Goal: Transaction & Acquisition: Purchase product/service

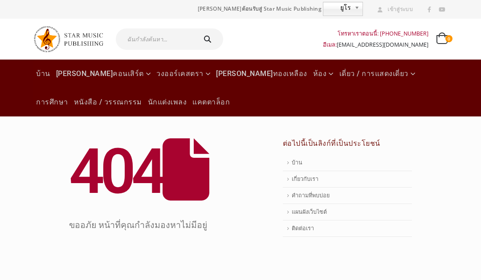
click at [96, 74] on font "วงดนตรีคอนเสิร์ต" at bounding box center [100, 73] width 88 height 8
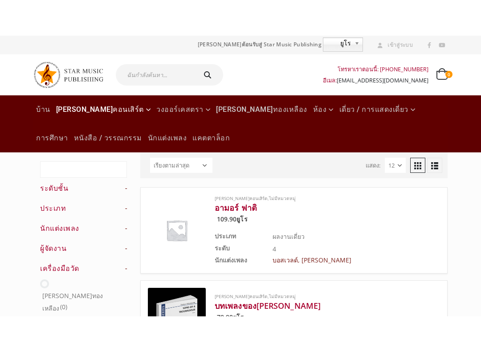
scroll to position [37, 0]
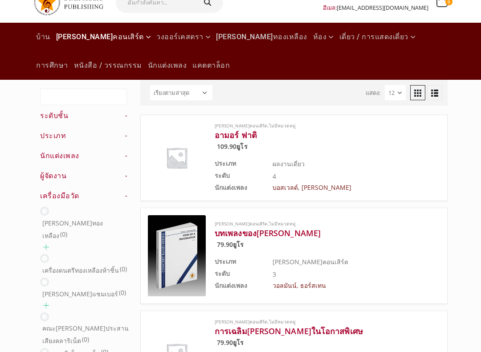
click at [117, 159] on h4 "นักแต่งเพลง -" at bounding box center [83, 156] width 87 height 10
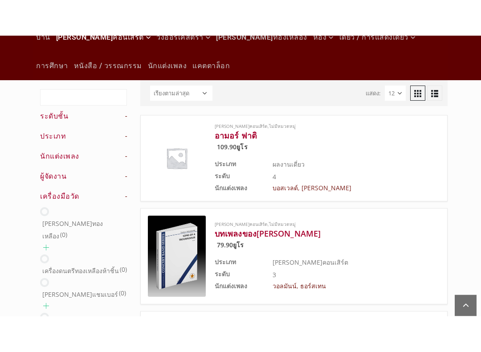
scroll to position [72, 0]
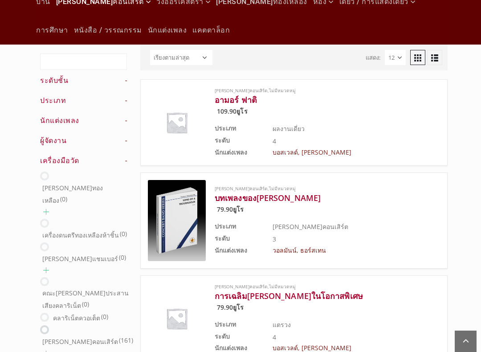
click at [112, 123] on h4 "นักแต่งเพลง -" at bounding box center [83, 121] width 87 height 10
click at [71, 117] on font "นักแต่งเพลง" at bounding box center [59, 120] width 39 height 8
click at [63, 122] on font "นักแต่งเพลง" at bounding box center [59, 120] width 39 height 8
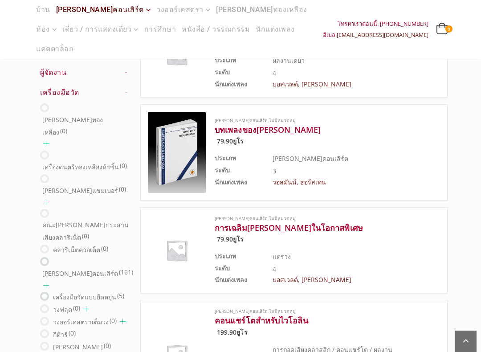
scroll to position [142, 0]
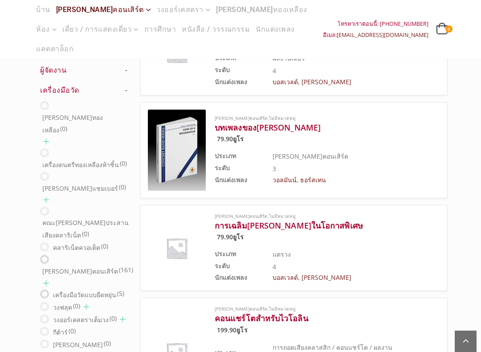
click at [43, 255] on ins at bounding box center [44, 259] width 9 height 9
radio input "true"
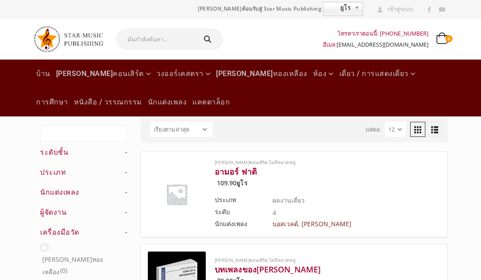
click at [178, 40] on input "text" at bounding box center [155, 38] width 79 height 21
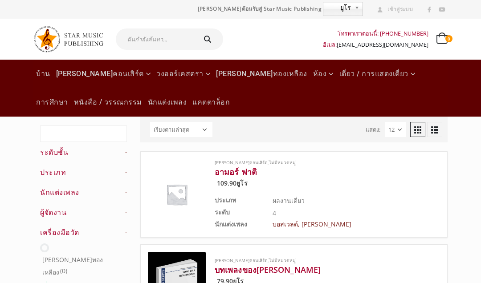
type input "M"
type input "[DEMOGRAPHIC_DATA]"
click at [204, 39] on button "submit" at bounding box center [209, 38] width 28 height 21
type input "[DEMOGRAPHIC_DATA]"
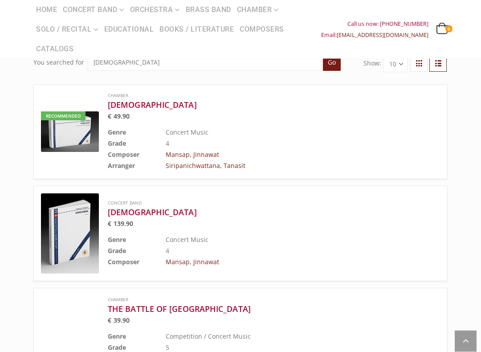
scroll to position [69, 0]
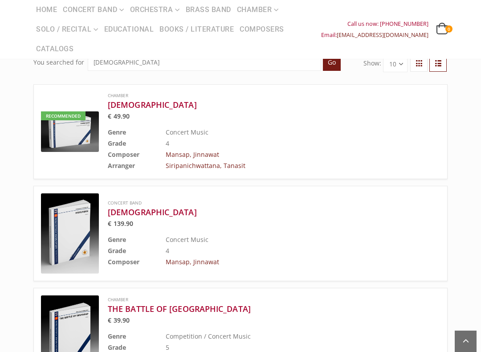
click at [90, 225] on img at bounding box center [70, 233] width 58 height 80
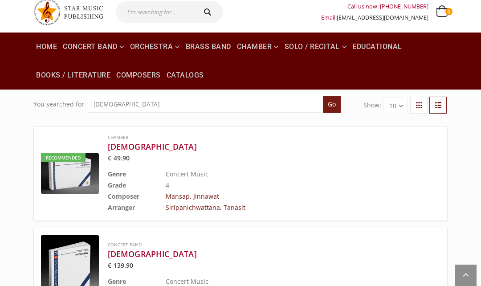
scroll to position [0, 0]
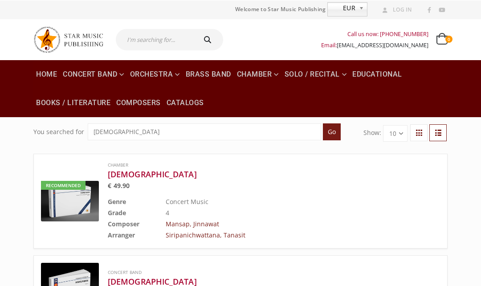
click at [195, 36] on button "submit" at bounding box center [209, 38] width 28 height 21
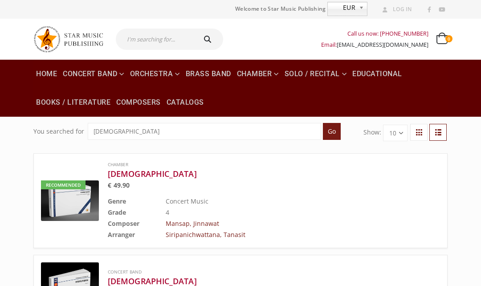
click at [169, 43] on input "text" at bounding box center [155, 38] width 79 height 21
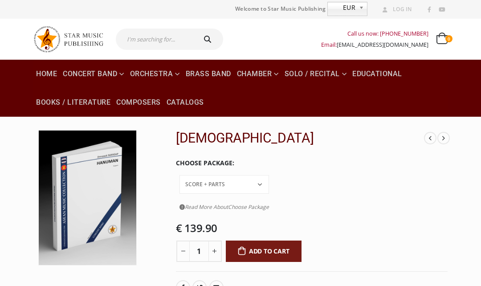
click at [349, 12] on span "EUR" at bounding box center [342, 7] width 28 height 11
click at [356, 2] on link "EUR" at bounding box center [347, 9] width 40 height 14
click at [395, 11] on link "Log In" at bounding box center [395, 10] width 33 height 12
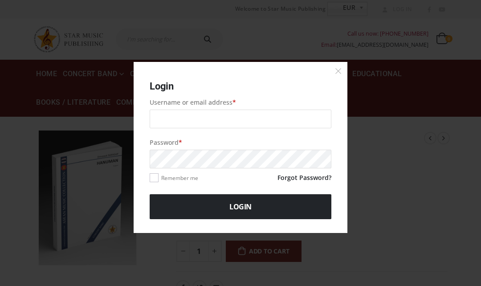
click at [303, 113] on input "Username or email address *" at bounding box center [241, 119] width 182 height 19
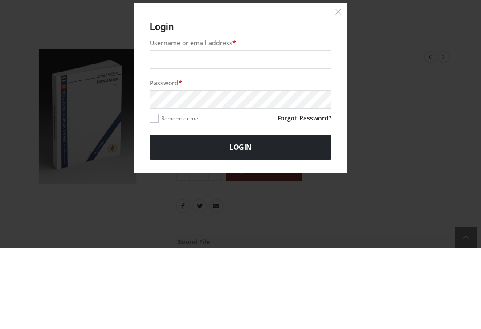
click at [315, 194] on link "Forgot Password?" at bounding box center [304, 200] width 54 height 12
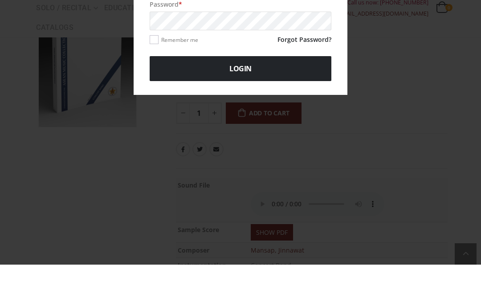
scroll to position [138, 0]
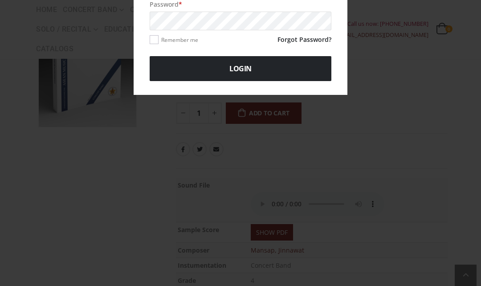
click at [370, 25] on div "Login Username or email address * Password * Remember me Forgot Password? Login…" at bounding box center [241, 5] width 474 height 180
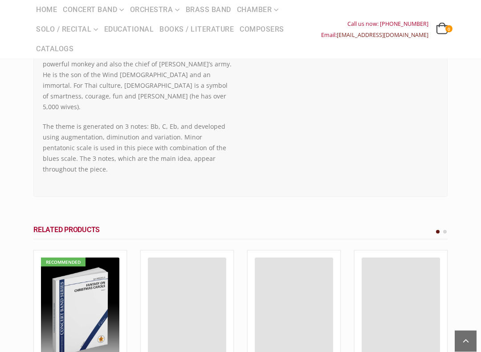
scroll to position [605, 0]
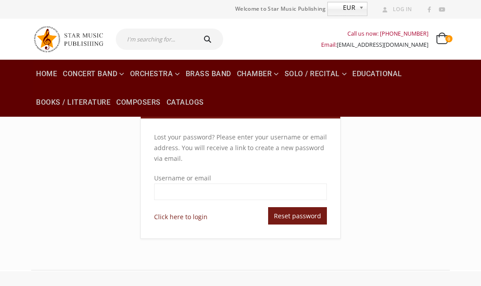
click at [401, 173] on div "Lost your password? Please enter your username or email address. You will recei…" at bounding box center [240, 184] width 427 height 135
click at [398, 171] on div "Lost your password? Please enter your username or email address. You will recei…" at bounding box center [240, 184] width 427 height 135
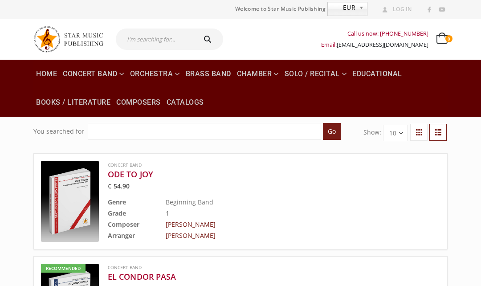
click at [163, 44] on input "text" at bounding box center [155, 38] width 79 height 21
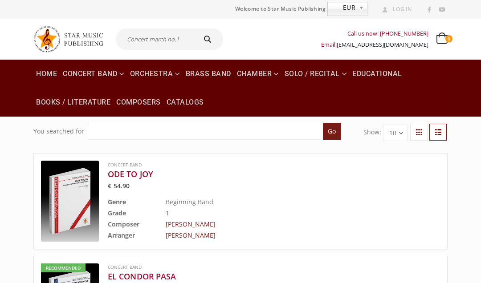
type input "Concert march no.1"
click at [204, 39] on button "submit" at bounding box center [209, 38] width 28 height 21
type input "Concert march no.1"
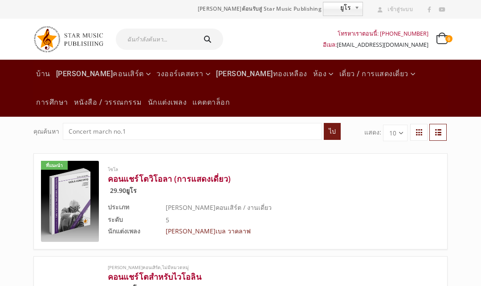
click at [179, 36] on input "text" at bounding box center [155, 38] width 79 height 21
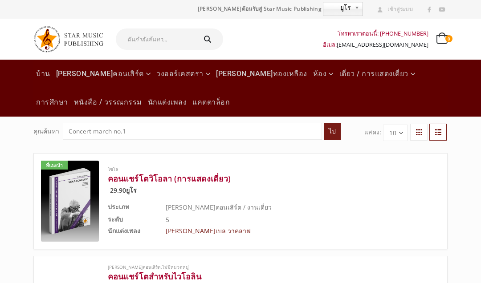
click at [223, 77] on font "[PERSON_NAME]ทองเหลือง" at bounding box center [261, 73] width 91 height 8
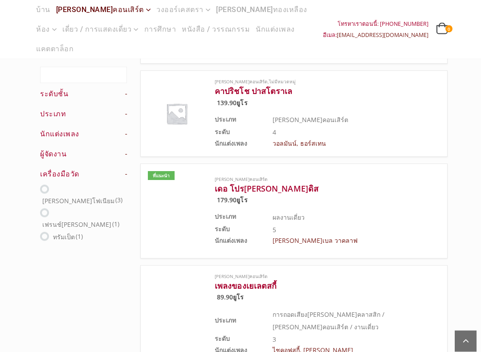
scroll to position [162, 0]
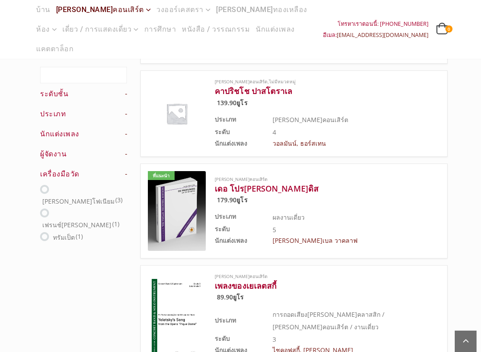
click at [46, 185] on ins at bounding box center [44, 189] width 9 height 9
radio input "true"
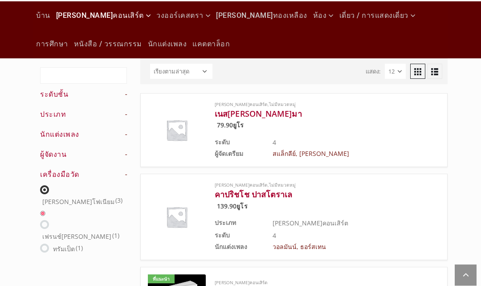
scroll to position [33, 0]
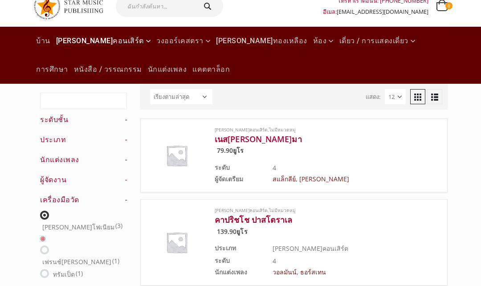
click at [221, 44] on font "[PERSON_NAME]ทองเหลือง" at bounding box center [261, 41] width 91 height 8
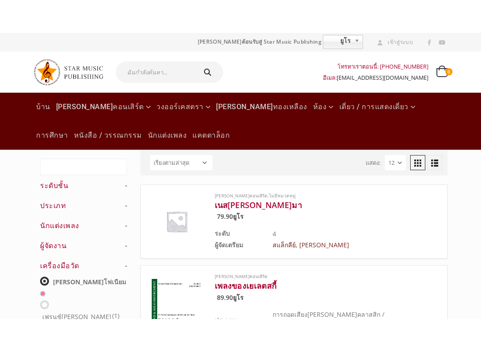
scroll to position [36, 0]
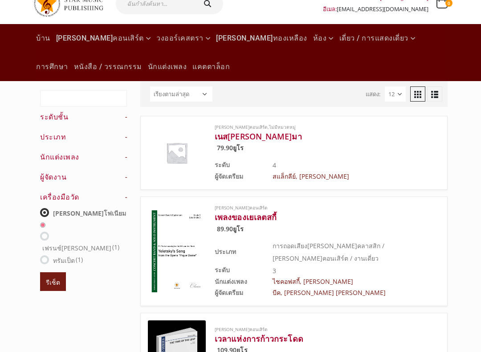
click at [131, 193] on div "การค้นหาข้อความ ระดับชั้น - 0.5 (0) 1 2" at bounding box center [80, 274] width 107 height 386
click at [126, 195] on font "-" at bounding box center [126, 197] width 2 height 8
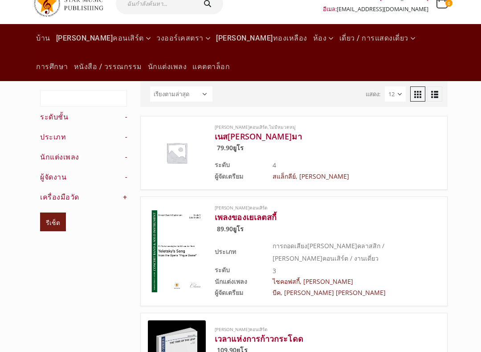
click at [126, 193] on link "+" at bounding box center [125, 197] width 4 height 10
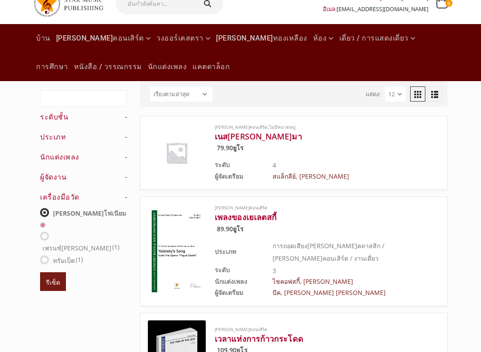
click at [128, 171] on div "การค้นหาข้อความ ระดับชั้น - 0.5 (0) 1 2" at bounding box center [80, 274] width 107 height 386
click at [126, 173] on font "-" at bounding box center [126, 177] width 2 height 8
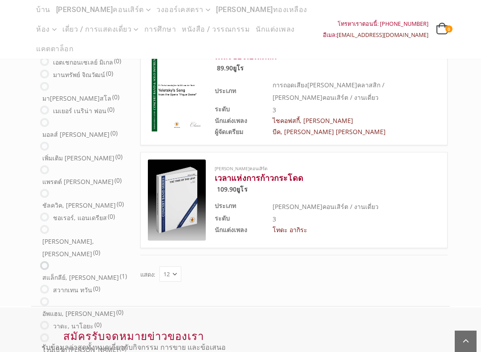
scroll to position [196, 0]
click at [167, 273] on select "12 24 36" at bounding box center [170, 274] width 22 height 15
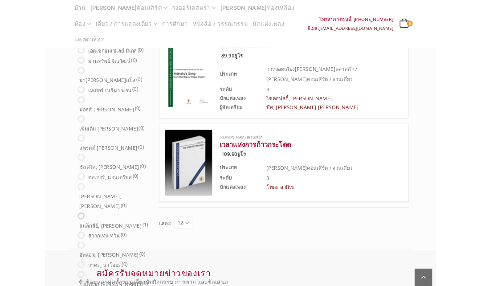
scroll to position [0, 0]
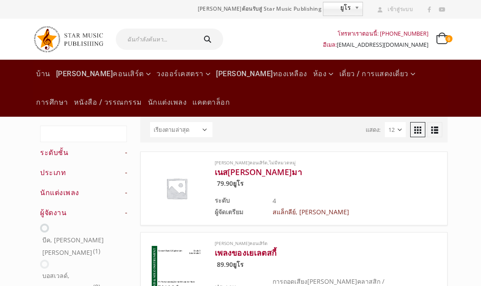
click at [126, 191] on font "-" at bounding box center [126, 192] width 2 height 8
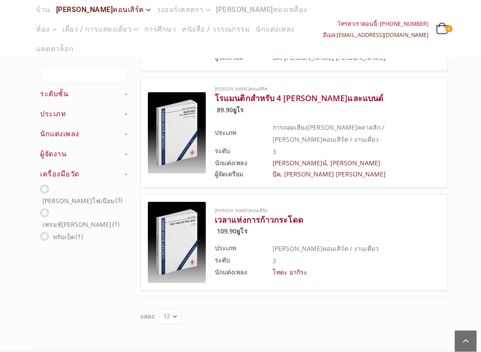
scroll to position [465, 0]
click at [190, 226] on img at bounding box center [177, 242] width 58 height 81
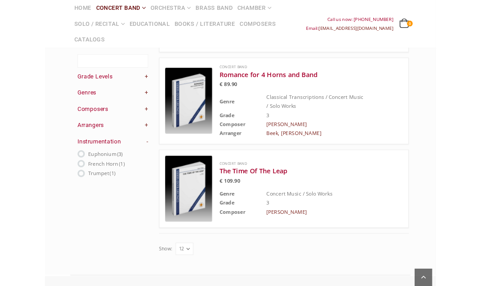
scroll to position [512, 0]
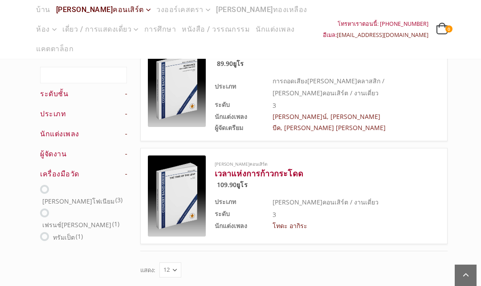
click at [289, 67] on div "[PERSON_NAME]คอนเสิร์ต โรแมนติกสำหรับ 4 [PERSON_NAME]และแบนด์ 89.90 ยูโร ประเภท…" at bounding box center [305, 86] width 181 height 94
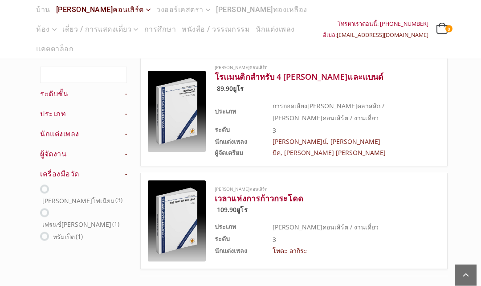
scroll to position [476, 0]
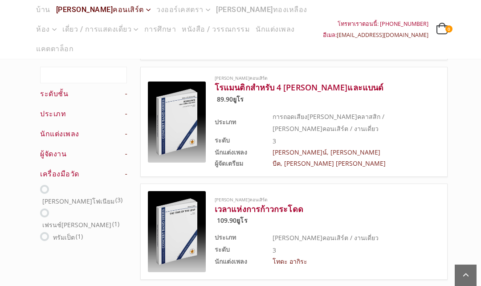
click at [190, 120] on img at bounding box center [177, 121] width 58 height 81
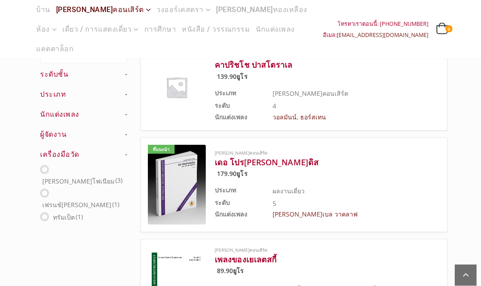
scroll to position [179, 0]
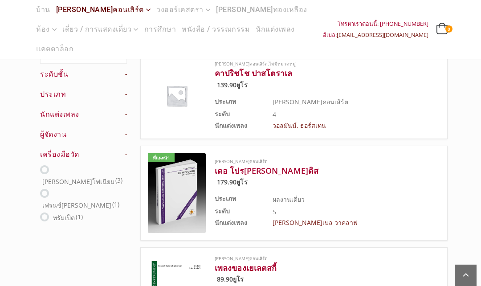
click at [389, 200] on td "ผลงานเดี่ยว" at bounding box center [333, 198] width 123 height 12
click at [179, 195] on img at bounding box center [177, 193] width 58 height 80
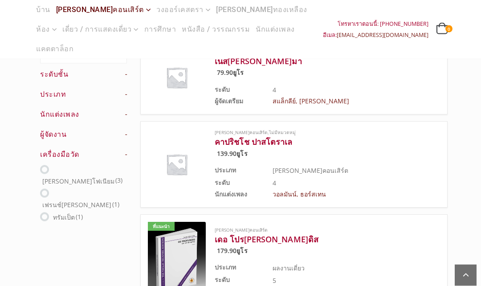
scroll to position [111, 0]
click at [311, 146] on h3 "คาปริชโช ปาสโตราเล" at bounding box center [305, 141] width 181 height 11
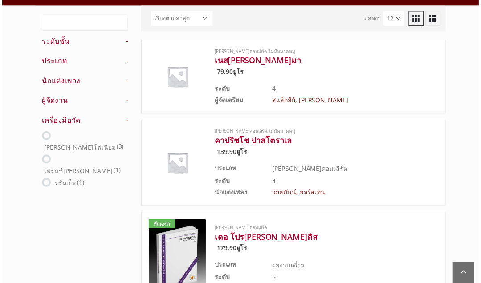
scroll to position [0, 0]
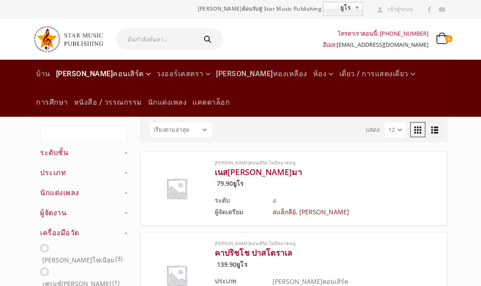
click at [163, 32] on input "text" at bounding box center [155, 38] width 79 height 21
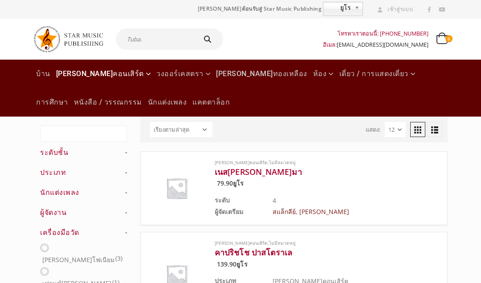
type input "Tuba."
click at [204, 39] on button "submit" at bounding box center [209, 38] width 28 height 21
type input "Tuba."
type input "Tuba.,"
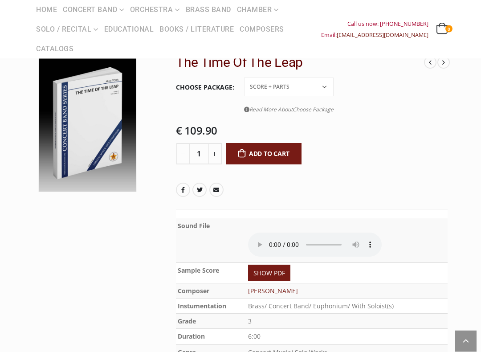
scroll to position [76, 0]
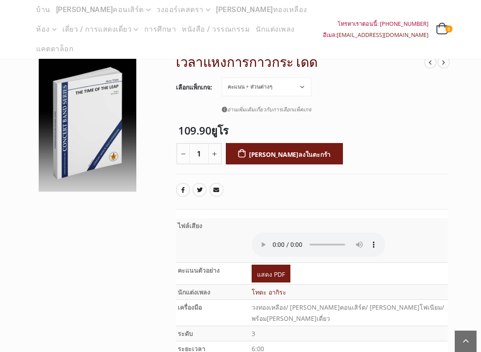
click at [252, 239] on audio at bounding box center [319, 244] width 134 height 24
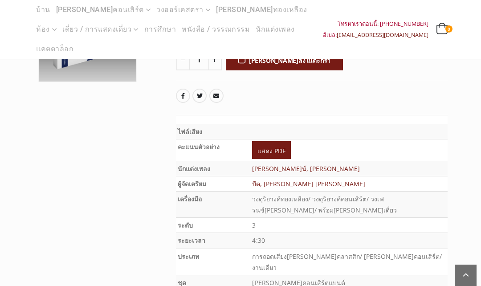
scroll to position [185, 0]
click at [255, 125] on td at bounding box center [348, 132] width 197 height 15
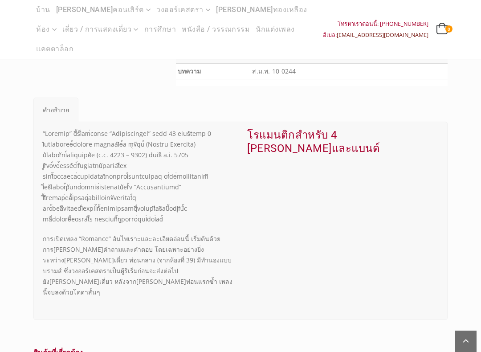
scroll to position [818, 0]
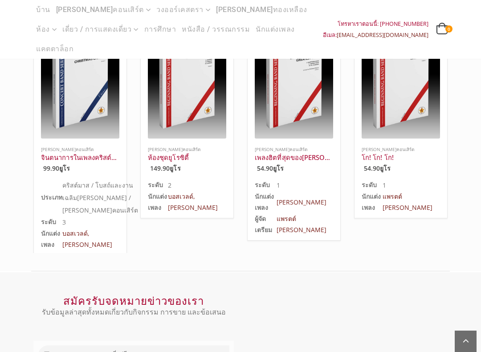
click at [107, 102] on div at bounding box center [80, 83] width 78 height 110
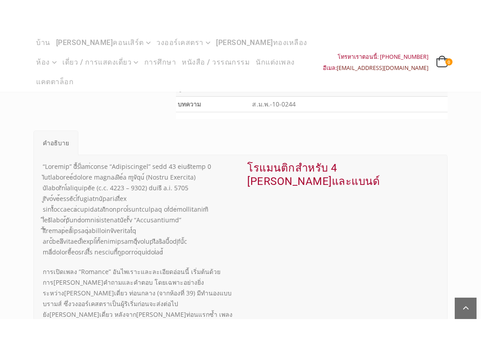
scroll to position [408, 0]
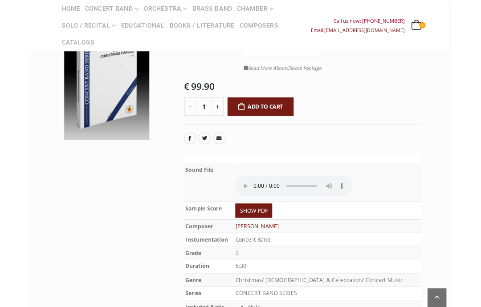
scroll to position [106, 0]
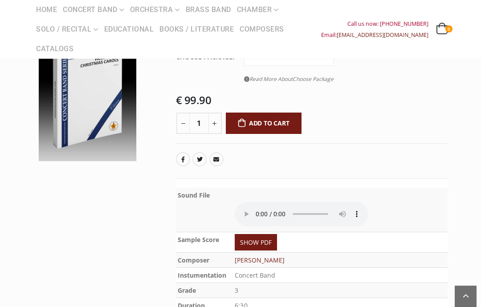
click at [257, 211] on audio at bounding box center [302, 214] width 134 height 24
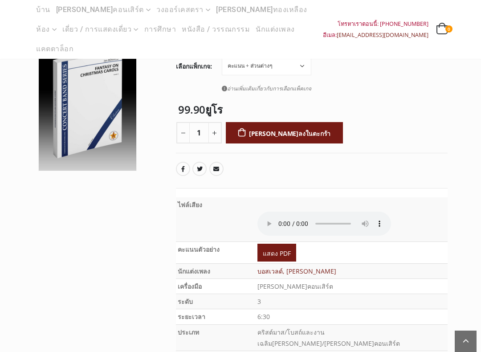
scroll to position [96, 0]
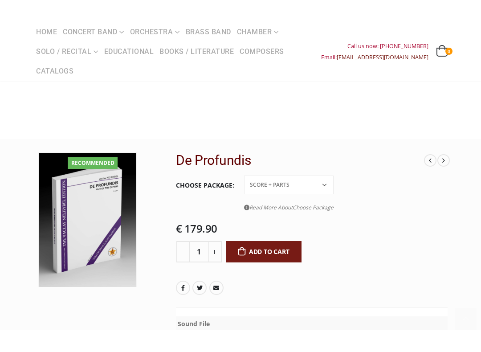
scroll to position [72, 0]
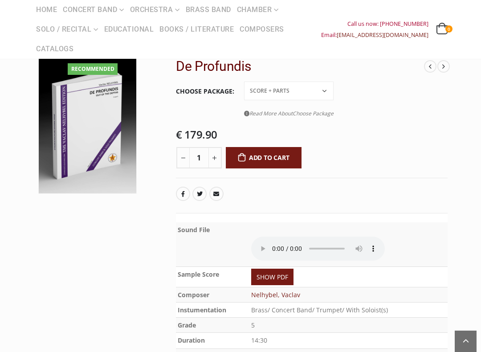
click at [259, 241] on audio at bounding box center [318, 248] width 134 height 24
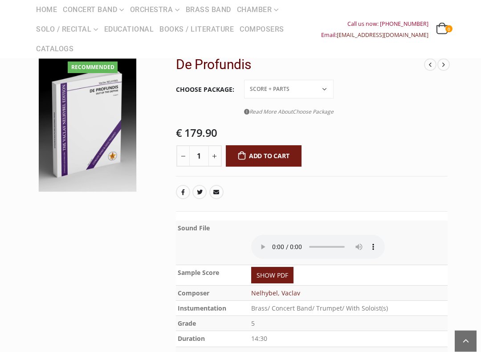
scroll to position [74, 0]
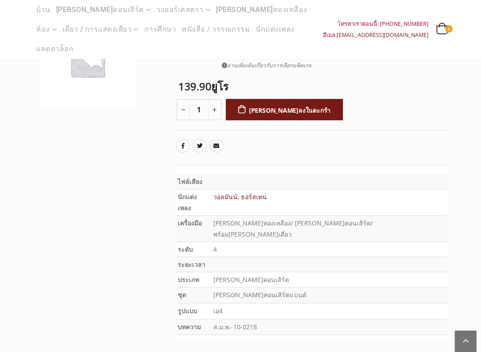
scroll to position [119, 0]
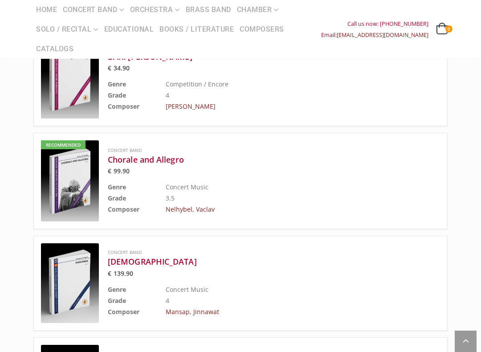
scroll to position [124, 0]
click at [306, 177] on div "Concert Band Chorale and Allegro € 99.90 Genre Concert Music Grade 3.5 Composer…" at bounding box center [252, 180] width 288 height 69
click at [85, 281] on img at bounding box center [70, 283] width 58 height 80
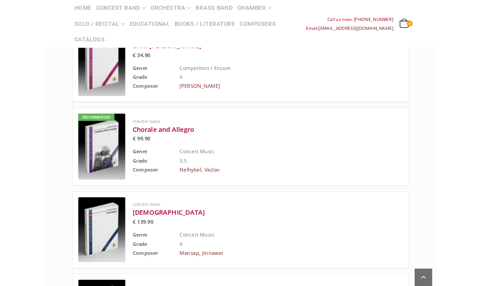
scroll to position [170, 0]
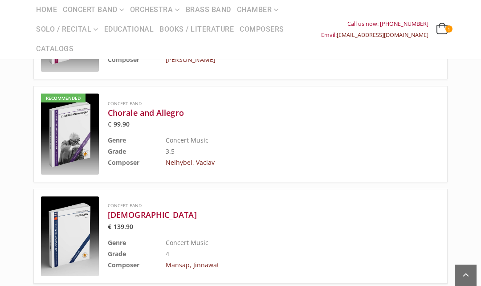
click at [265, 131] on div "Concert Band Chorale and Allegro € 99.90 Genre Concert Music Grade 3.5 Composer…" at bounding box center [252, 134] width 288 height 69
click at [70, 123] on img at bounding box center [70, 133] width 58 height 81
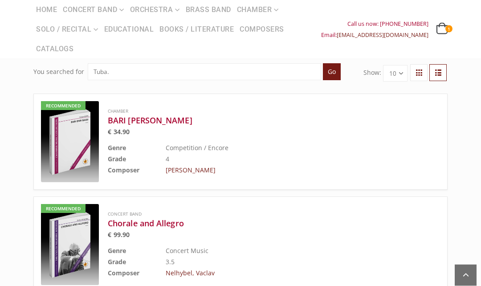
scroll to position [0, 0]
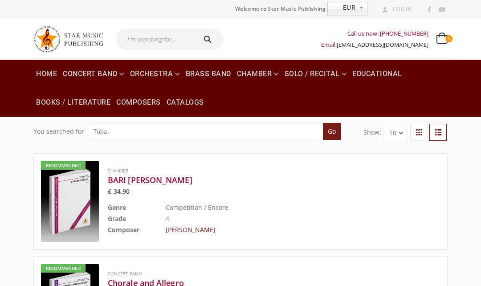
click at [185, 175] on h3 "BARI BARI BASSI" at bounding box center [252, 180] width 288 height 11
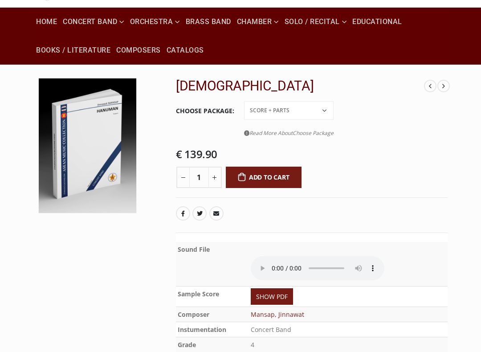
scroll to position [53, 0]
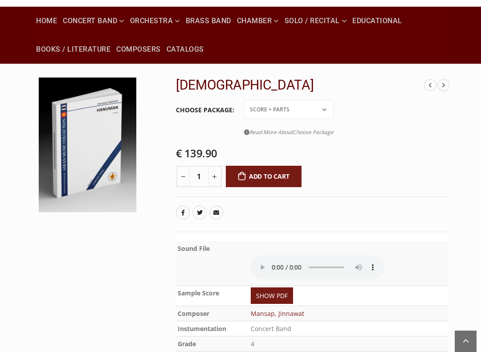
click at [270, 264] on audio at bounding box center [318, 267] width 134 height 24
click at [293, 179] on button "Add to cart" at bounding box center [264, 176] width 76 height 21
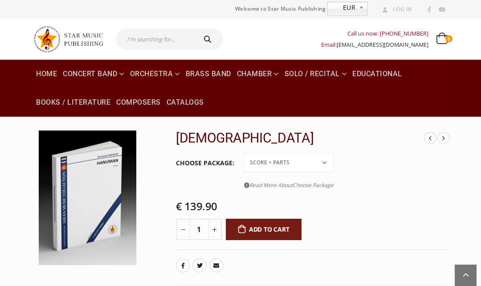
scroll to position [99, 0]
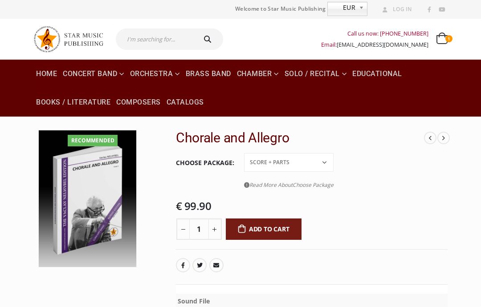
scroll to position [44, 0]
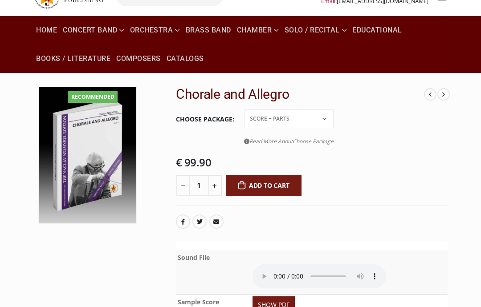
click at [271, 271] on audio at bounding box center [319, 276] width 134 height 24
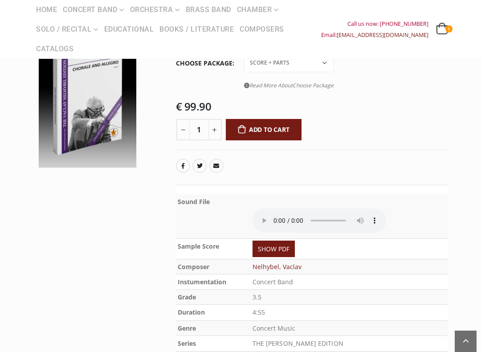
scroll to position [100, 0]
click at [293, 240] on link "SHOW PDF" at bounding box center [273, 248] width 42 height 16
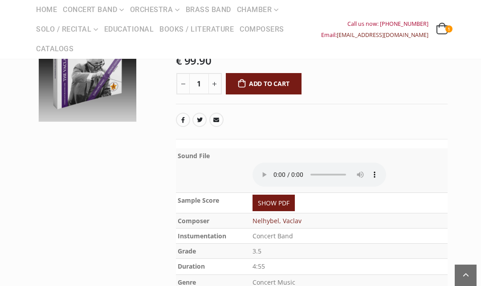
scroll to position [147, 0]
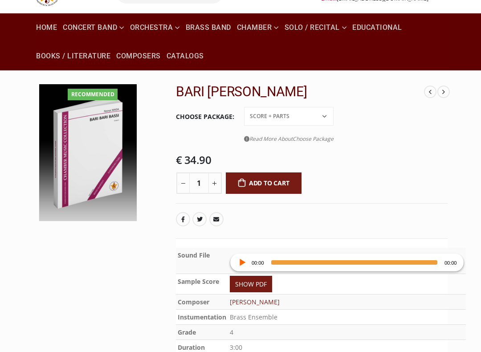
scroll to position [46, 0]
click at [241, 263] on button "Play" at bounding box center [241, 262] width 9 height 9
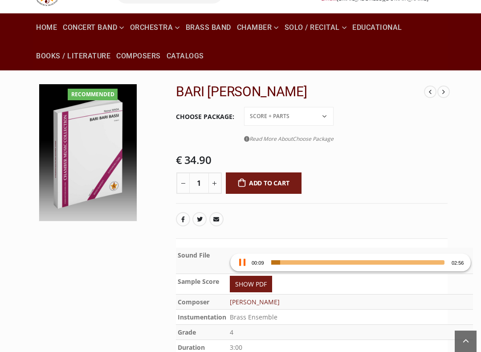
click at [312, 307] on td "Brass Ensemble" at bounding box center [350, 316] width 245 height 15
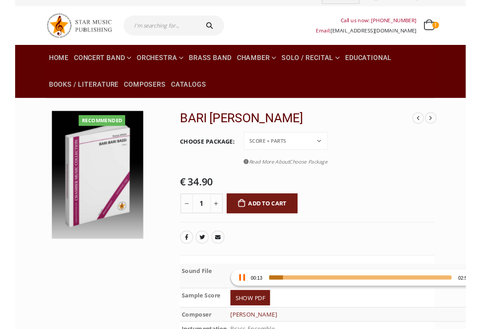
scroll to position [2, 0]
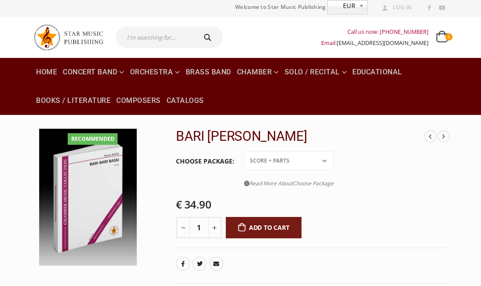
click at [167, 42] on input "text" at bounding box center [155, 37] width 79 height 21
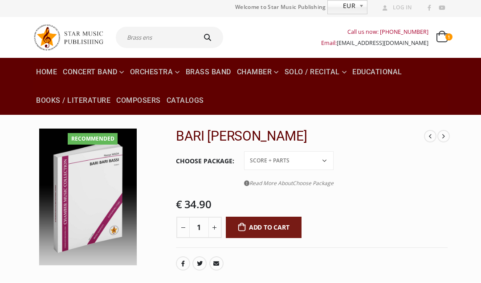
scroll to position [0, 0]
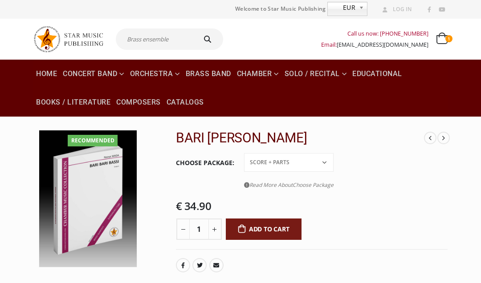
type input "Brass ensemble"
click at [204, 39] on button "submit" at bounding box center [209, 38] width 28 height 21
type input "Brass ensemble"
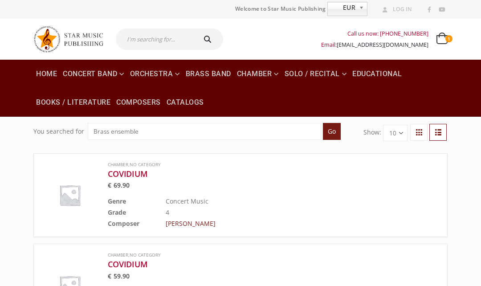
click at [266, 187] on span "€ 69.90" at bounding box center [252, 185] width 288 height 6
click at [80, 191] on img at bounding box center [70, 195] width 58 height 58
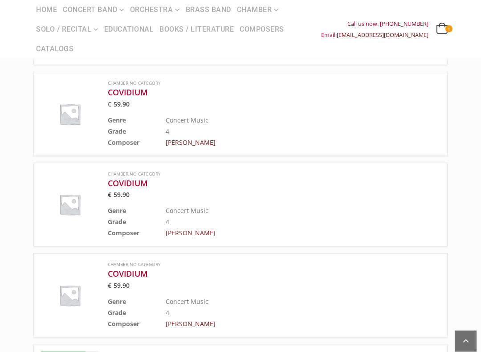
scroll to position [172, 0]
click at [92, 115] on img at bounding box center [70, 114] width 58 height 58
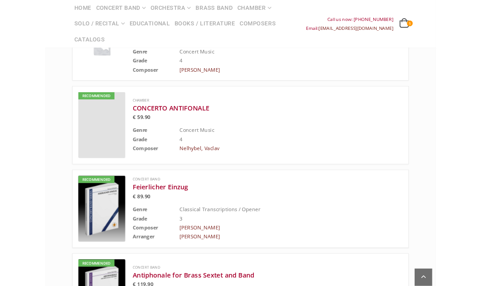
scroll to position [410, 0]
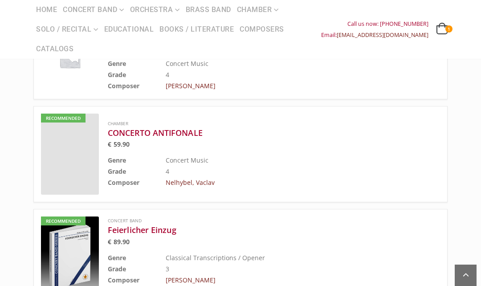
click at [68, 245] on img at bounding box center [70, 256] width 58 height 81
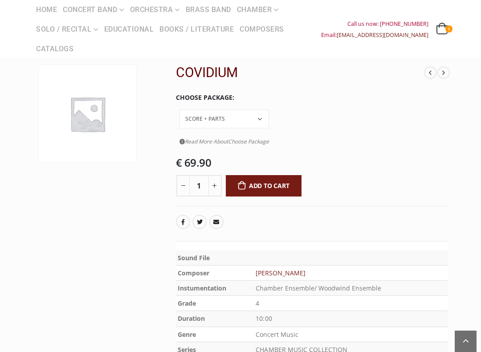
scroll to position [58, 0]
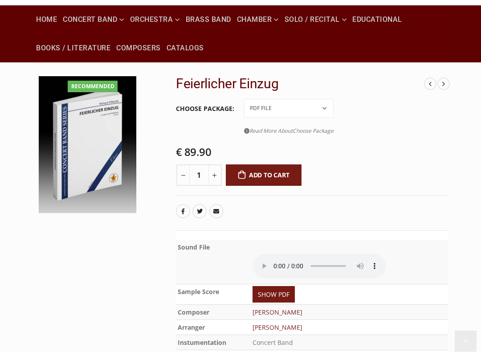
scroll to position [54, 0]
click at [273, 255] on audio at bounding box center [319, 266] width 134 height 24
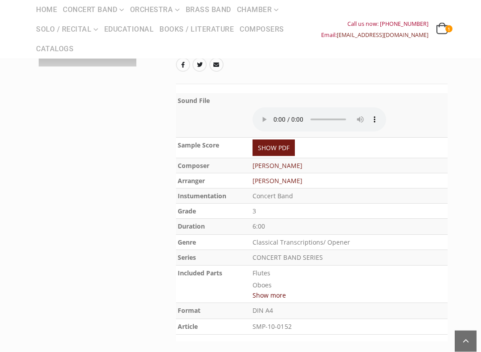
scroll to position [200, 0]
click at [286, 290] on button "Show more" at bounding box center [268, 295] width 33 height 11
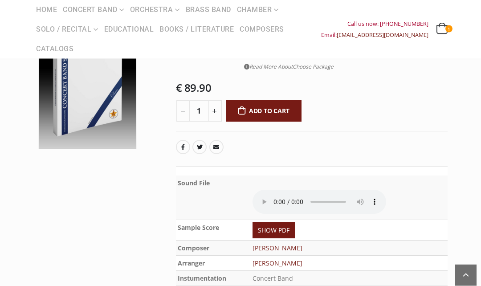
scroll to position [76, 0]
